Goal: Navigation & Orientation: Find specific page/section

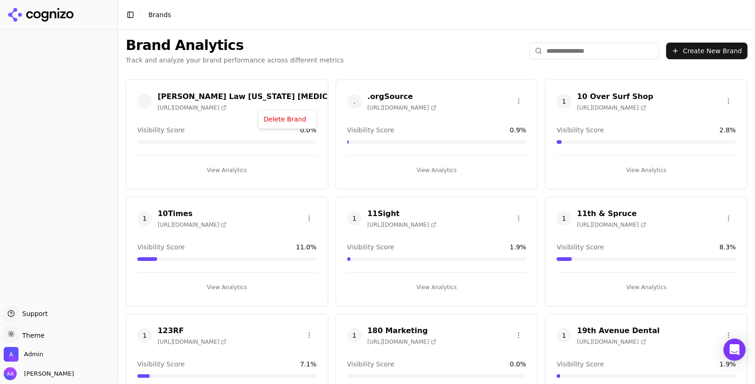
click at [309, 98] on html "Support Support Toggle theme Theme Admin Alp Aysan Toggle Sidebar Brands Brand …" at bounding box center [377, 192] width 755 height 384
click at [346, 66] on html "Support Support Toggle theme Theme Admin Alp Aysan Toggle Sidebar Brands Brand …" at bounding box center [377, 192] width 755 height 384
click at [146, 101] on html "Support Support Toggle theme Theme Admin Alp Aysan Toggle Sidebar Brands Brand …" at bounding box center [377, 192] width 755 height 384
click at [410, 49] on html "Support Support Toggle theme Theme Admin Alp Aysan Toggle Sidebar Brands Brand …" at bounding box center [377, 192] width 755 height 384
click at [103, 301] on html "Support Support Toggle theme Theme Admin [PERSON_NAME] Toggle Sidebar Brands Br…" at bounding box center [377, 192] width 755 height 384
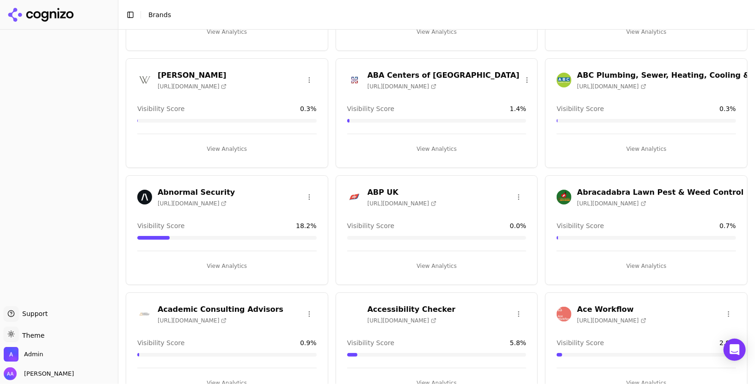
scroll to position [1251, 0]
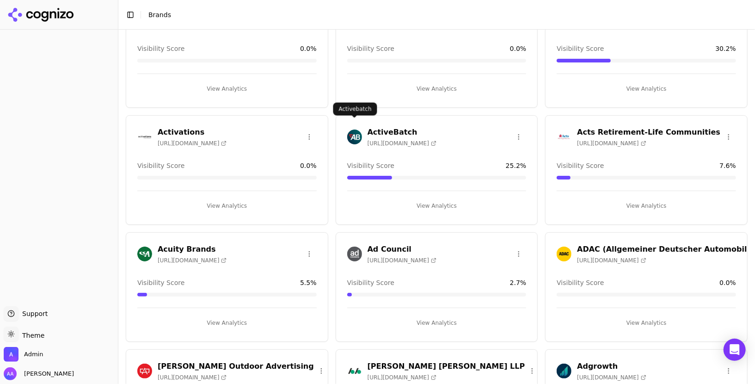
click at [353, 129] on img at bounding box center [354, 136] width 15 height 15
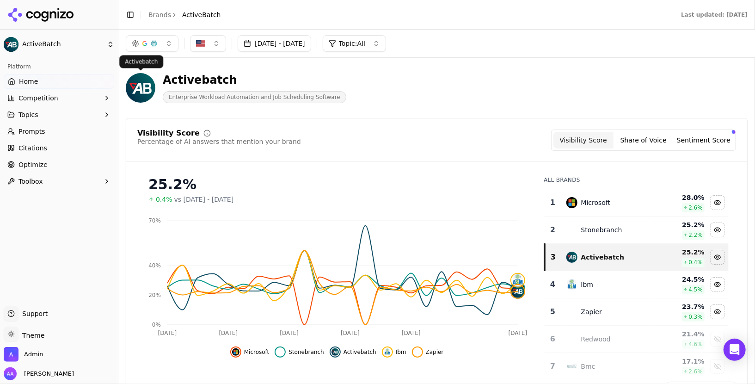
click at [141, 90] on img at bounding box center [141, 88] width 30 height 30
click at [43, 148] on span "Citations" at bounding box center [32, 147] width 29 height 9
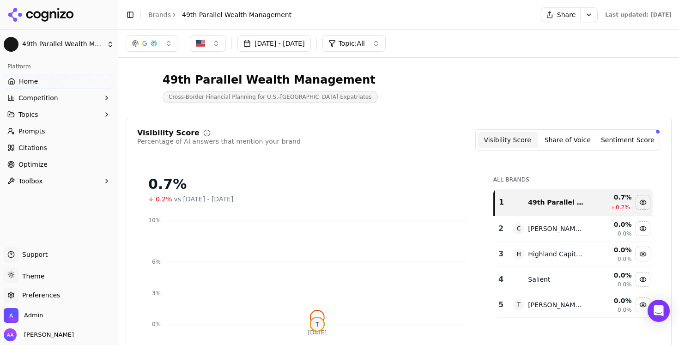
click at [31, 295] on span "Preferences" at bounding box center [39, 295] width 42 height 9
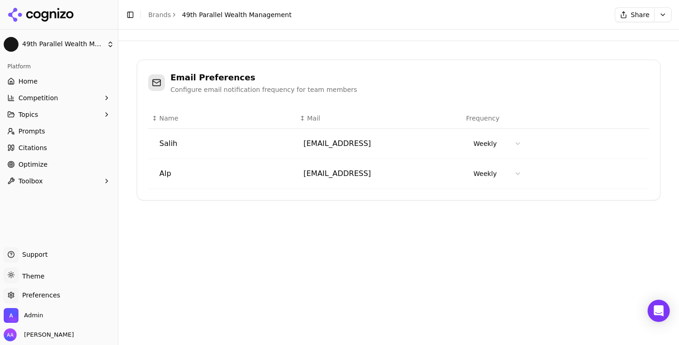
click at [10, 294] on button "Preferences" at bounding box center [11, 295] width 15 height 15
click at [163, 15] on link "Brands" at bounding box center [159, 14] width 23 height 7
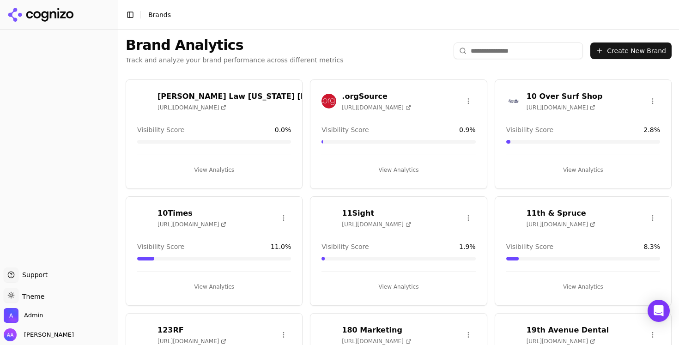
click at [468, 100] on html "Support Support Toggle theme Theme Admin [PERSON_NAME] Toggle Sidebar Brands Br…" at bounding box center [339, 172] width 679 height 345
click at [457, 118] on div "Edit Brand" at bounding box center [446, 120] width 55 height 15
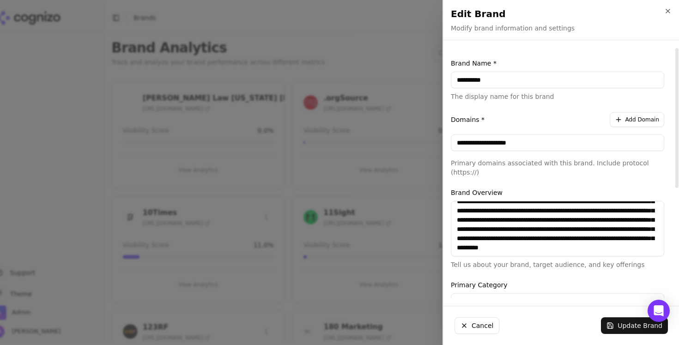
click at [472, 322] on button "Cancel" at bounding box center [477, 326] width 45 height 17
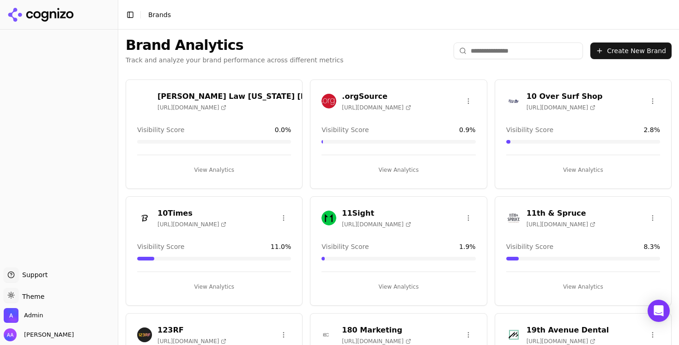
click at [665, 12] on div "Support Support Toggle theme Theme Admin [PERSON_NAME] Toggle Sidebar Brands Br…" at bounding box center [339, 172] width 679 height 345
click at [32, 312] on span "Admin" at bounding box center [33, 316] width 19 height 8
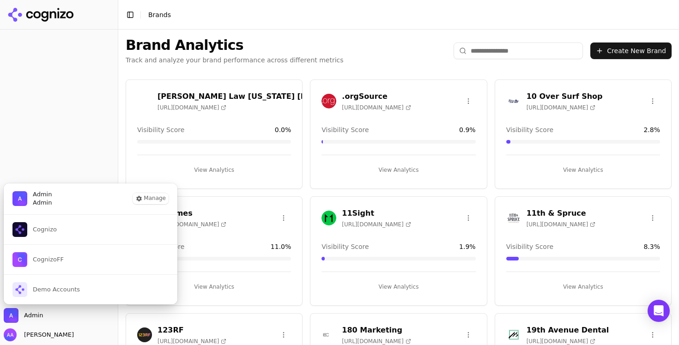
click at [364, 54] on div "Brand Analytics Track and analyze your brand performance across different metri…" at bounding box center [398, 51] width 561 height 43
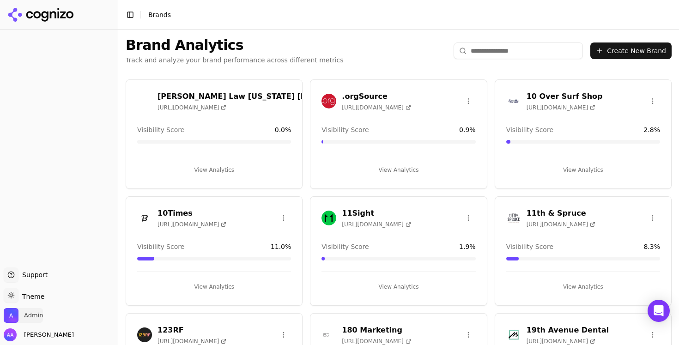
click at [24, 321] on span "Admin" at bounding box center [23, 315] width 39 height 15
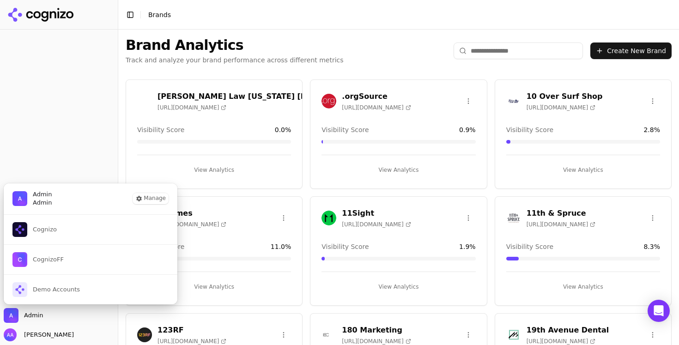
click at [77, 153] on div at bounding box center [59, 148] width 118 height 231
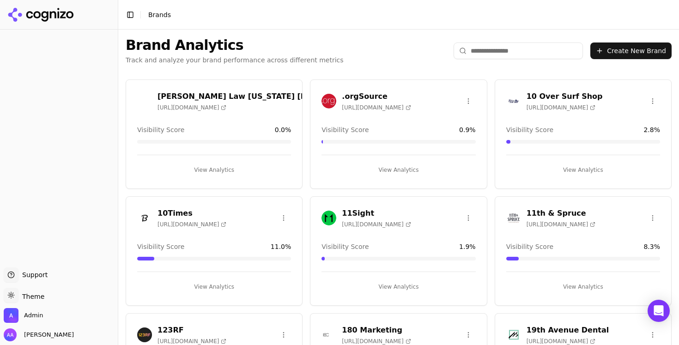
click at [513, 51] on input "search" at bounding box center [518, 51] width 129 height 17
